Goal: Obtain resource: Download file/media

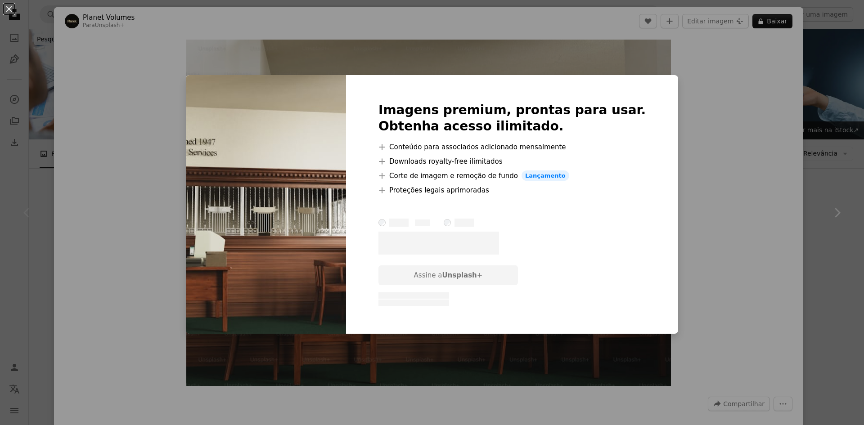
scroll to position [135, 0]
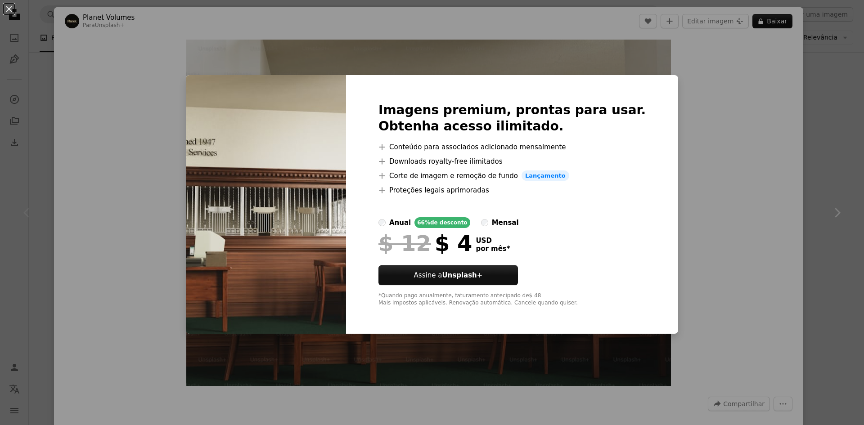
drag, startPoint x: 738, startPoint y: 143, endPoint x: 742, endPoint y: 83, distance: 59.5
click at [741, 139] on div "An X shape Imagens premium, prontas para usar. Obtenha acesso ilimitado. A plus…" at bounding box center [432, 212] width 864 height 425
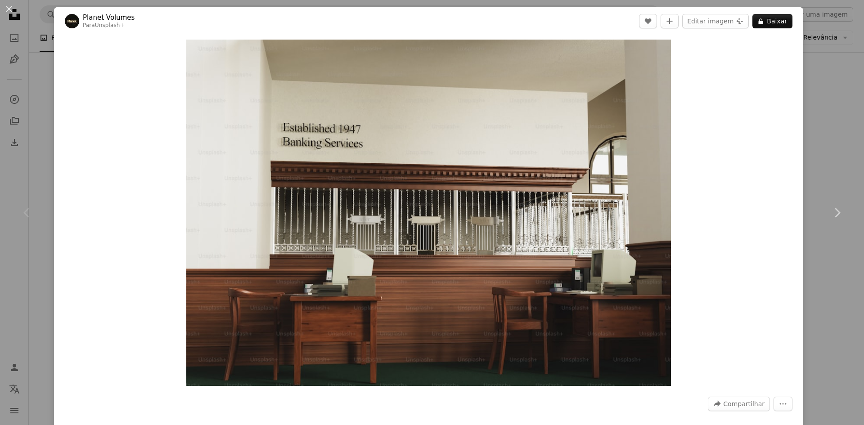
click at [787, 24] on header "Planet Volumes Para Unsplash+ A heart A plus sign Editar imagem Plus sign for U…" at bounding box center [428, 21] width 749 height 28
click at [769, 24] on button "A lock Baixar" at bounding box center [772, 21] width 40 height 14
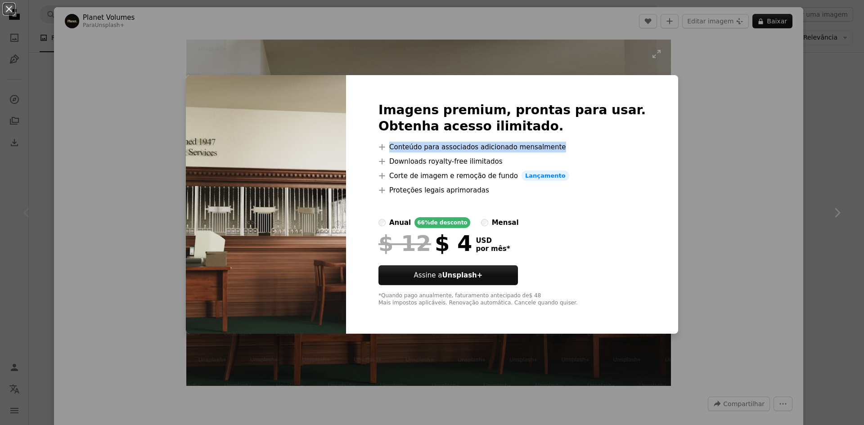
drag, startPoint x: 685, startPoint y: 149, endPoint x: 487, endPoint y: 45, distance: 223.2
click at [687, 144] on div "An X shape Imagens premium, prontas para usar. Obtenha acesso ilimitado. A plus…" at bounding box center [432, 212] width 864 height 425
